Goal: Entertainment & Leisure: Consume media (video, audio)

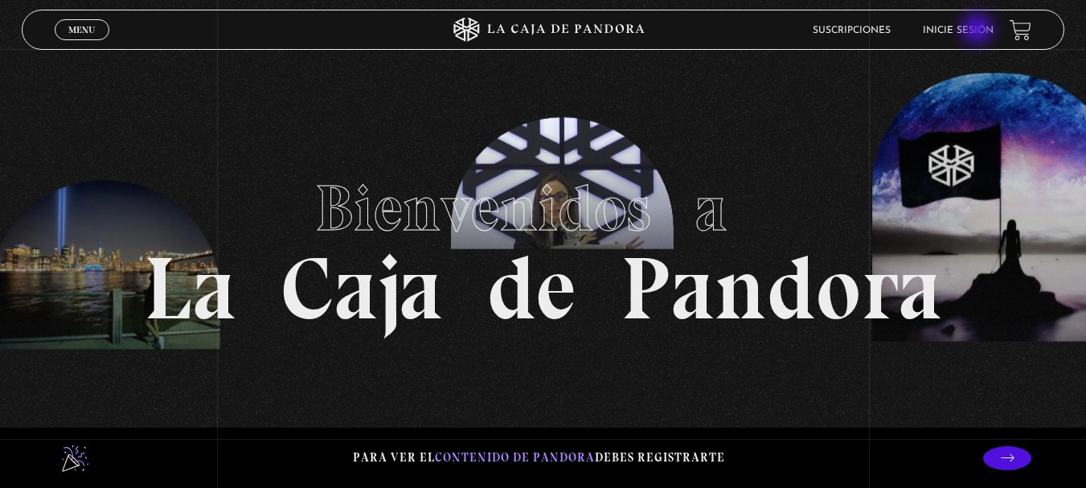
click at [980, 31] on link "Inicie sesión" at bounding box center [958, 31] width 71 height 10
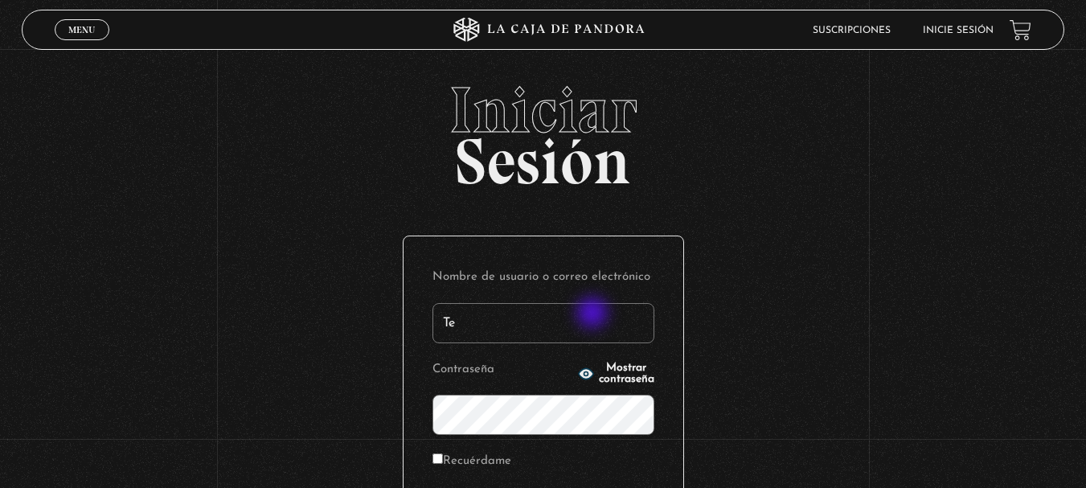
type input "T"
type input "e.gomezj1982@gmail.com"
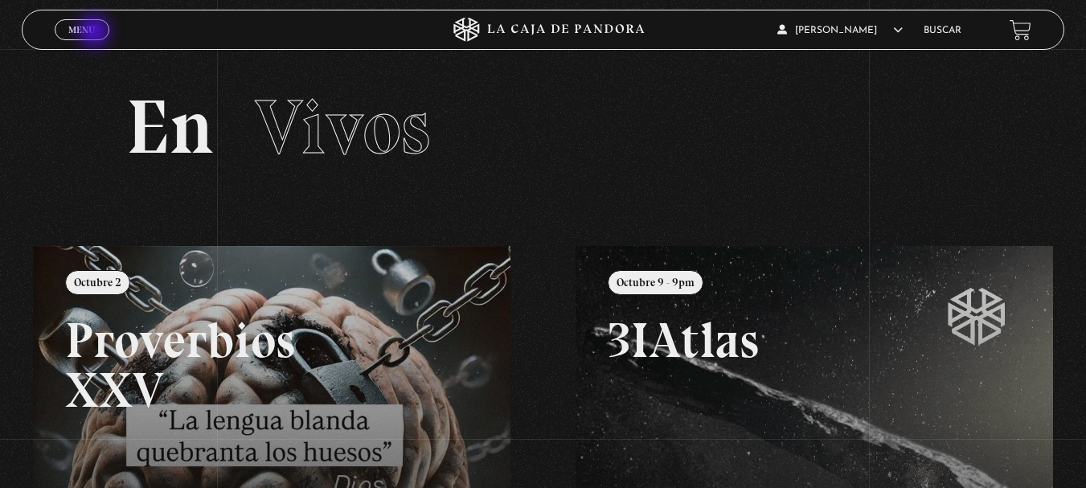
click at [96, 33] on link "Menu Cerrar" at bounding box center [82, 29] width 55 height 21
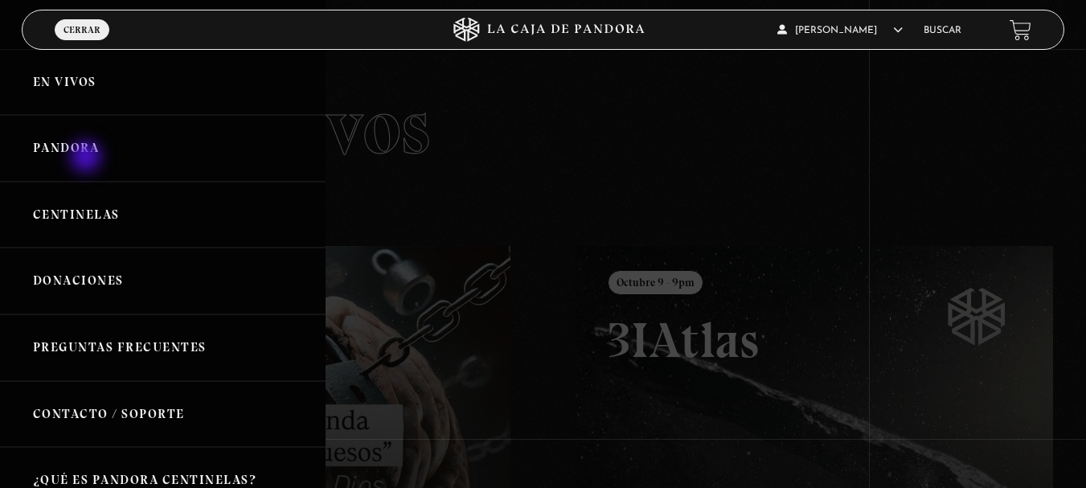
click at [87, 156] on link "Pandora" at bounding box center [163, 148] width 326 height 67
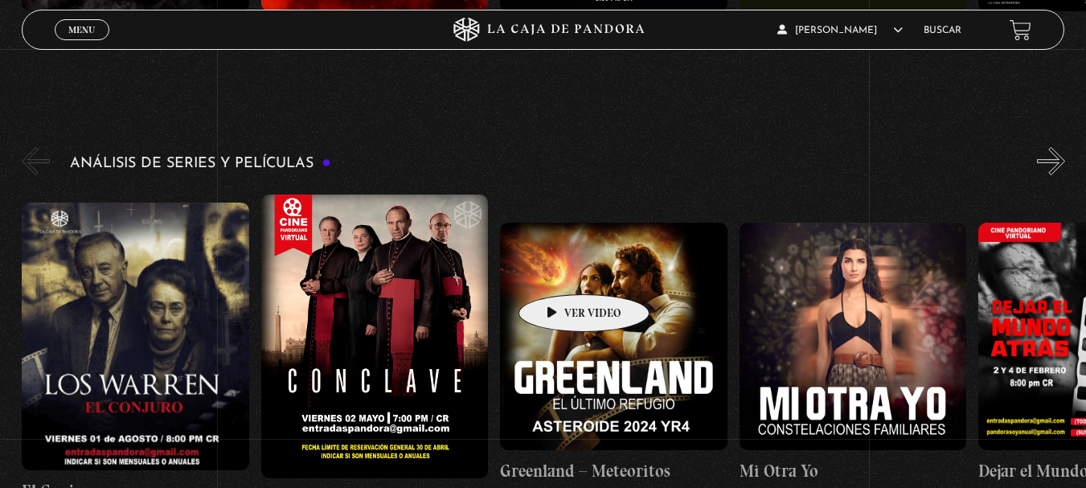
scroll to position [2815, 0]
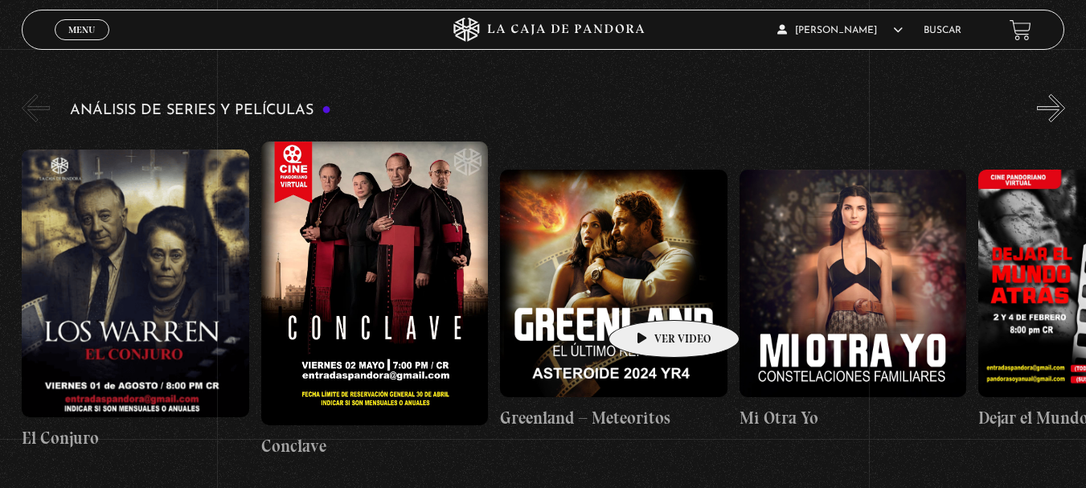
click at [649, 296] on figure at bounding box center [614, 284] width 228 height 228
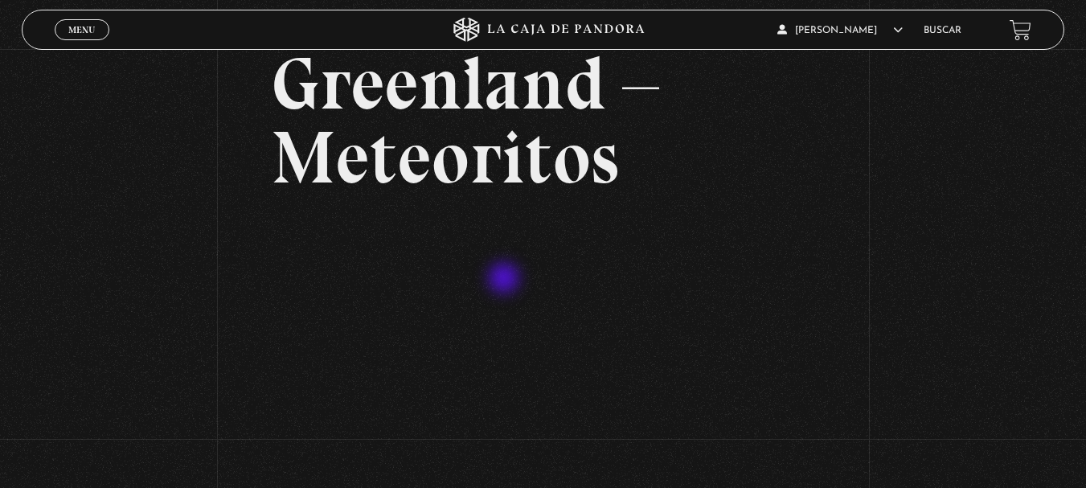
scroll to position [161, 0]
